Goal: Understand process/instructions: Learn how to perform a task or action

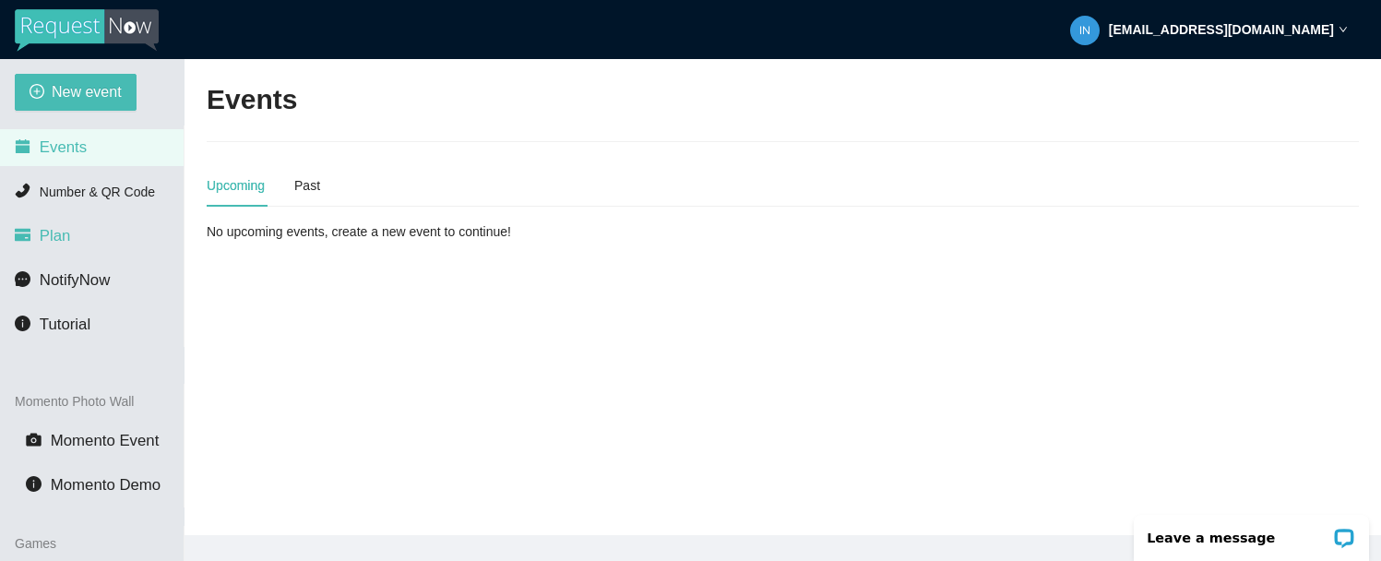
click at [58, 239] on span "Plan" at bounding box center [55, 236] width 31 height 18
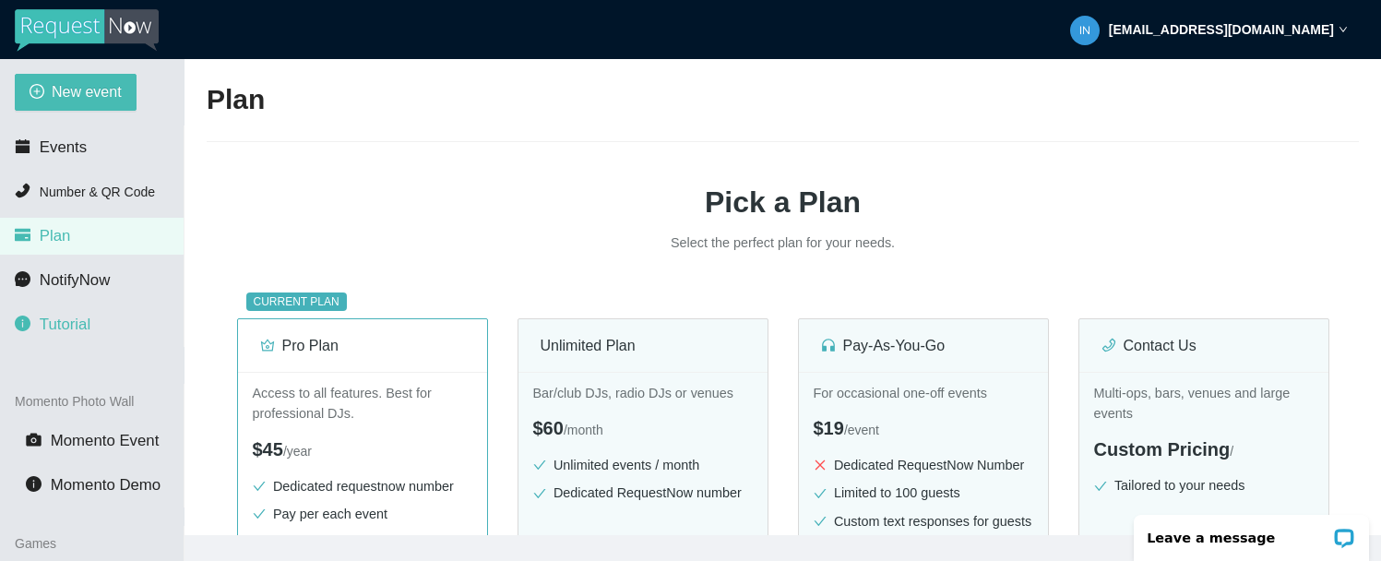
click at [67, 326] on span "Tutorial" at bounding box center [65, 325] width 51 height 18
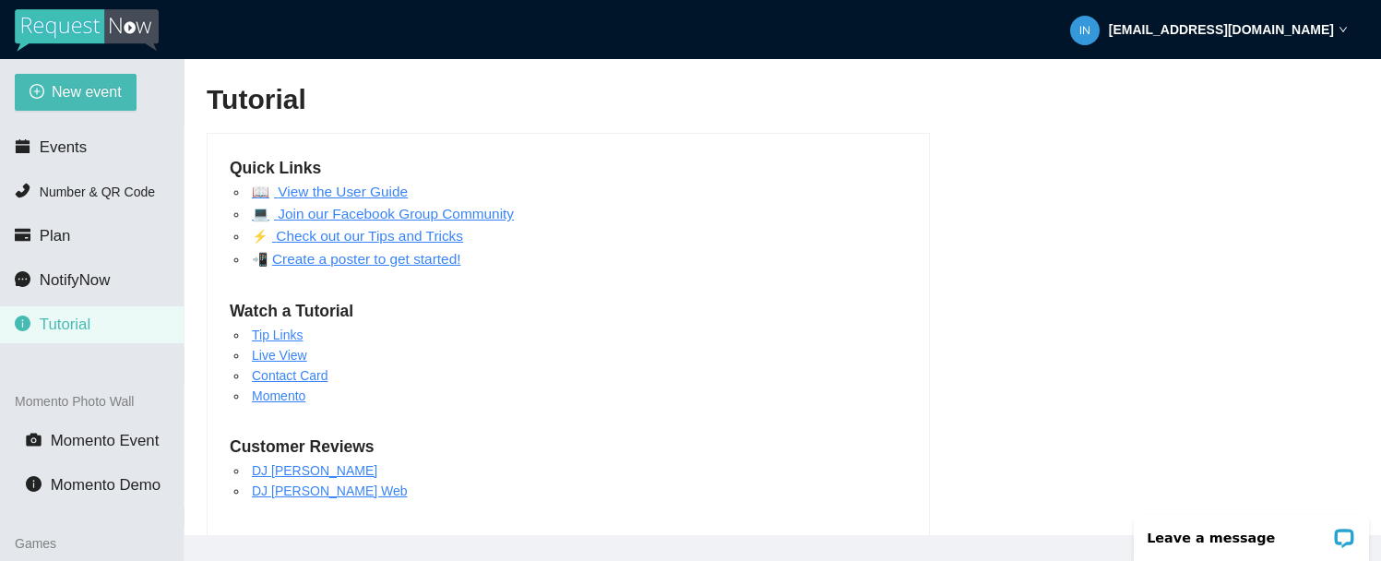
click at [380, 259] on link "Create a poster to get started!" at bounding box center [366, 259] width 188 height 16
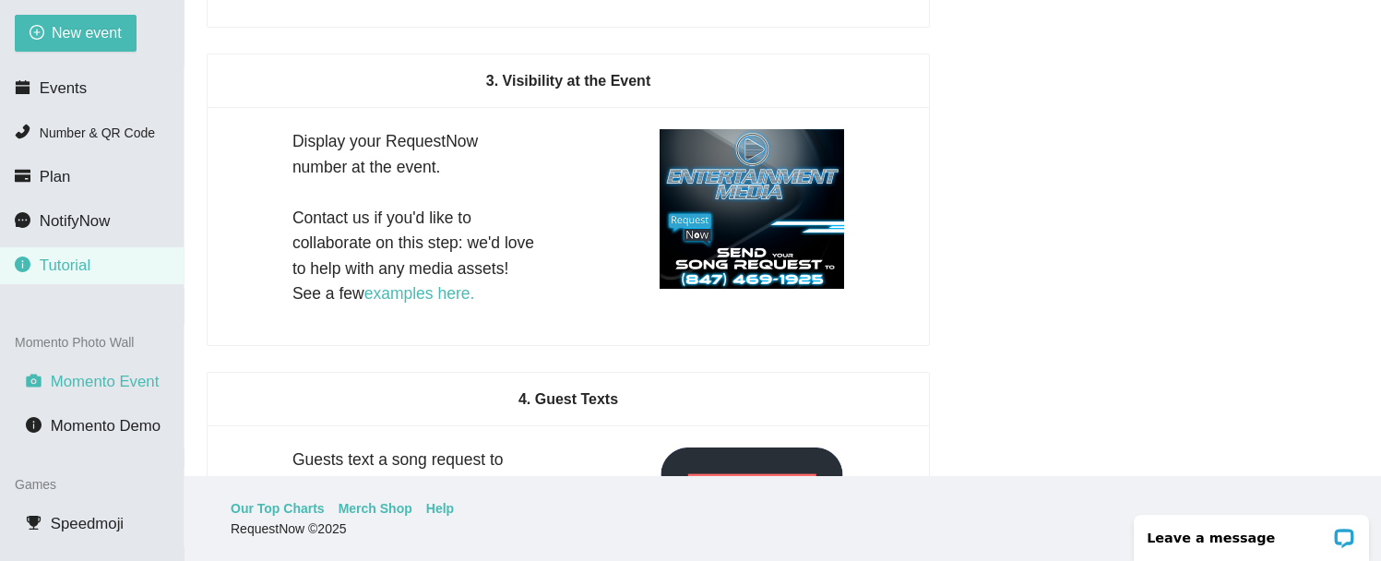
scroll to position [58, 0]
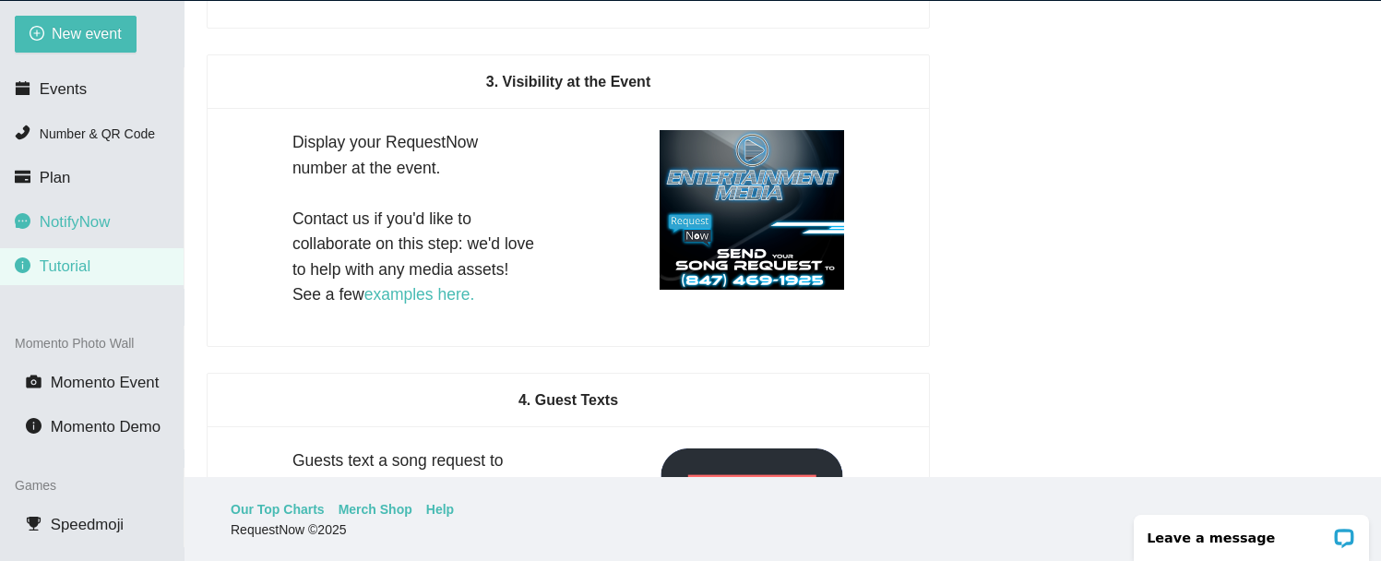
click at [74, 218] on span "NotifyNow" at bounding box center [75, 222] width 70 height 18
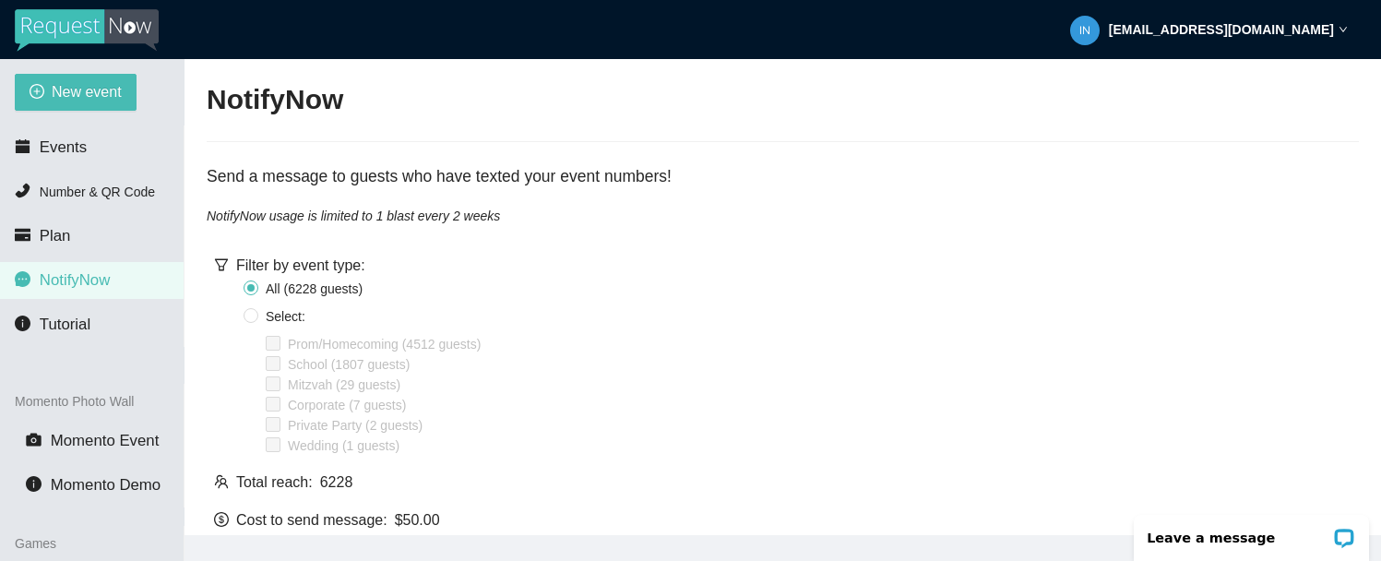
click at [1304, 31] on strong "info@mapdja.com" at bounding box center [1221, 29] width 225 height 15
